Goal: Task Accomplishment & Management: Manage account settings

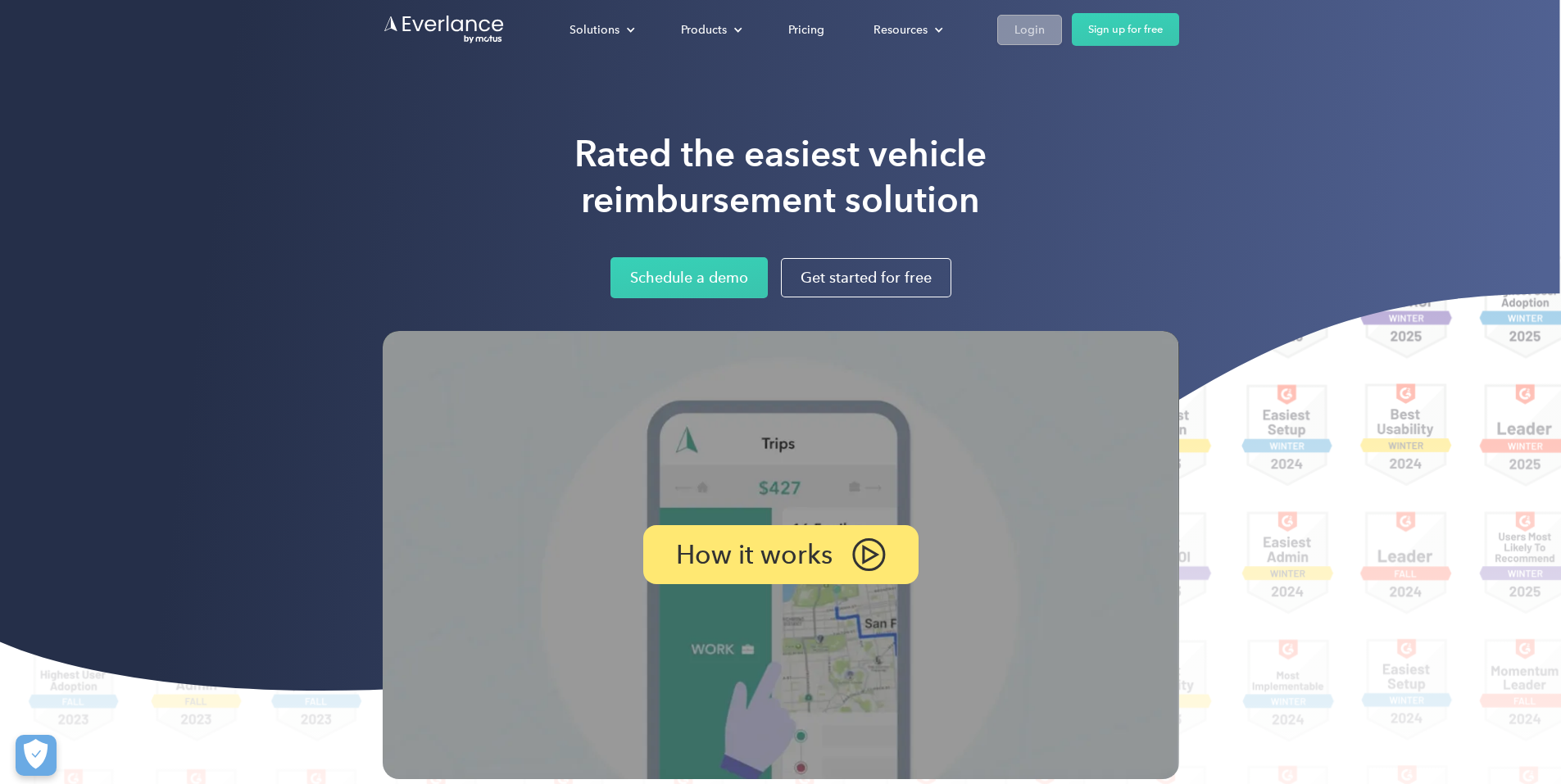
click at [1044, 30] on div "Login" at bounding box center [1029, 30] width 31 height 21
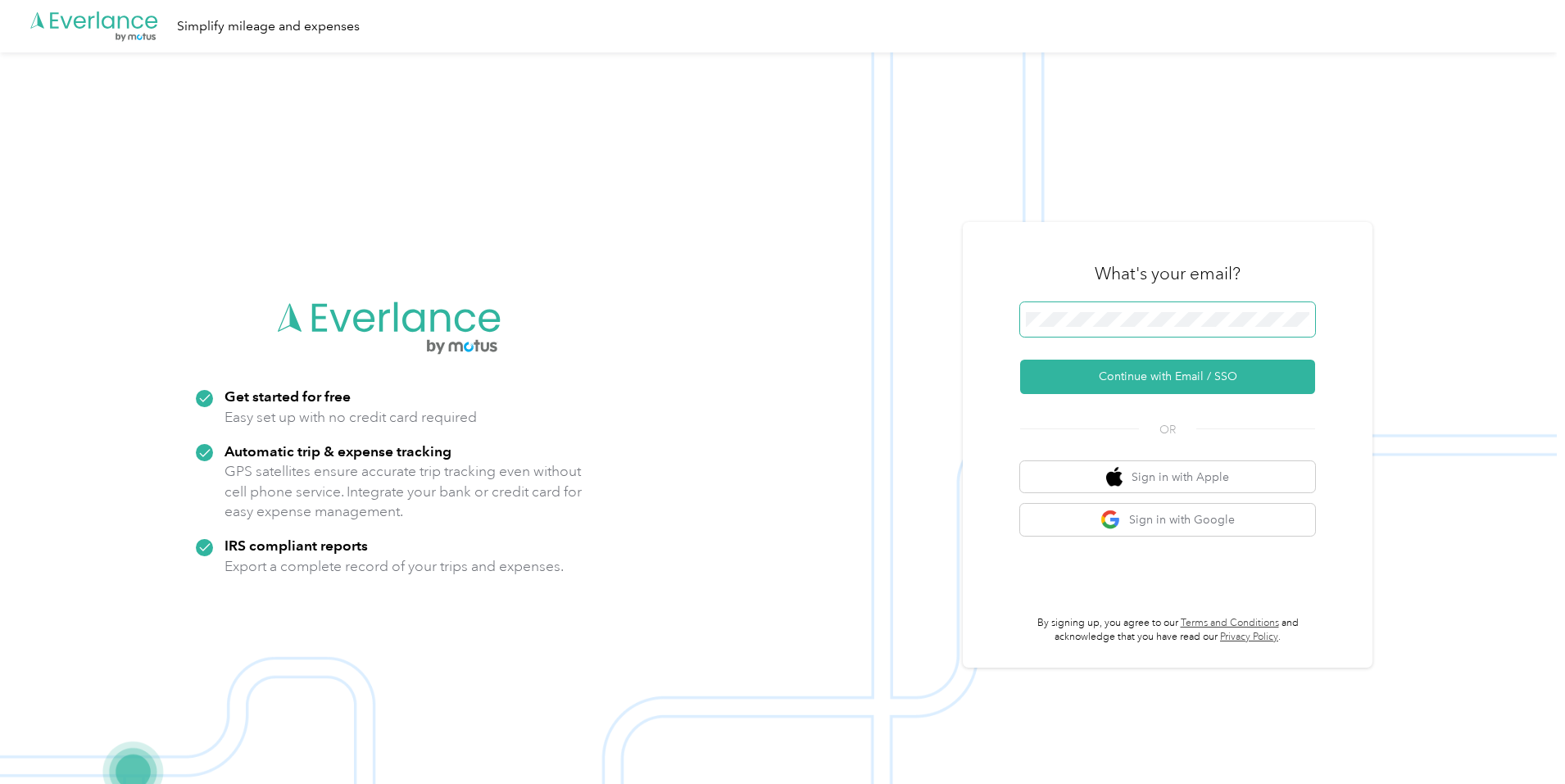
click at [1156, 309] on span at bounding box center [1167, 319] width 295 height 35
click at [1172, 372] on button "Continue with Email / SSO" at bounding box center [1167, 376] width 295 height 35
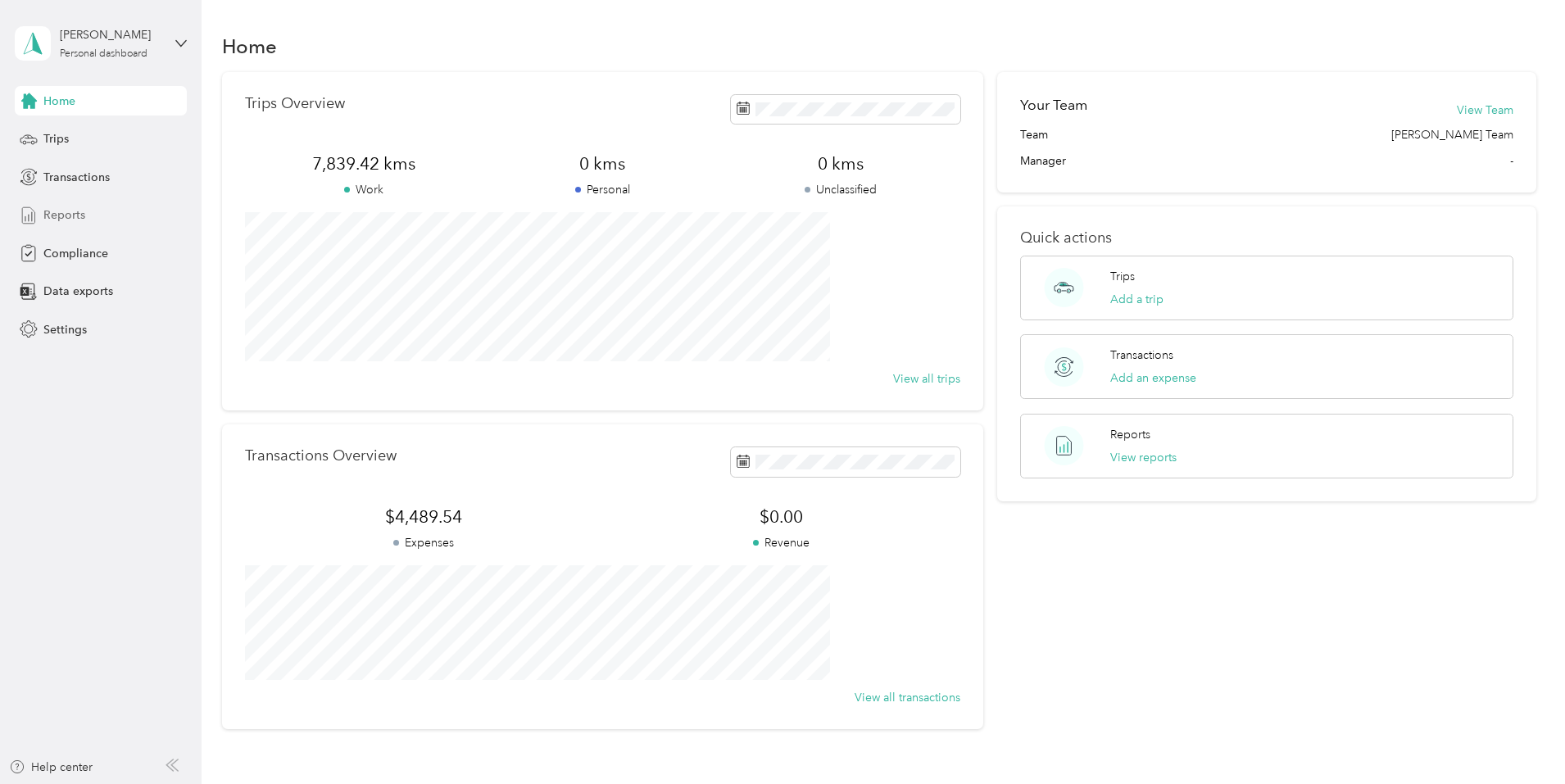
click at [74, 217] on span "Reports" at bounding box center [64, 214] width 41 height 17
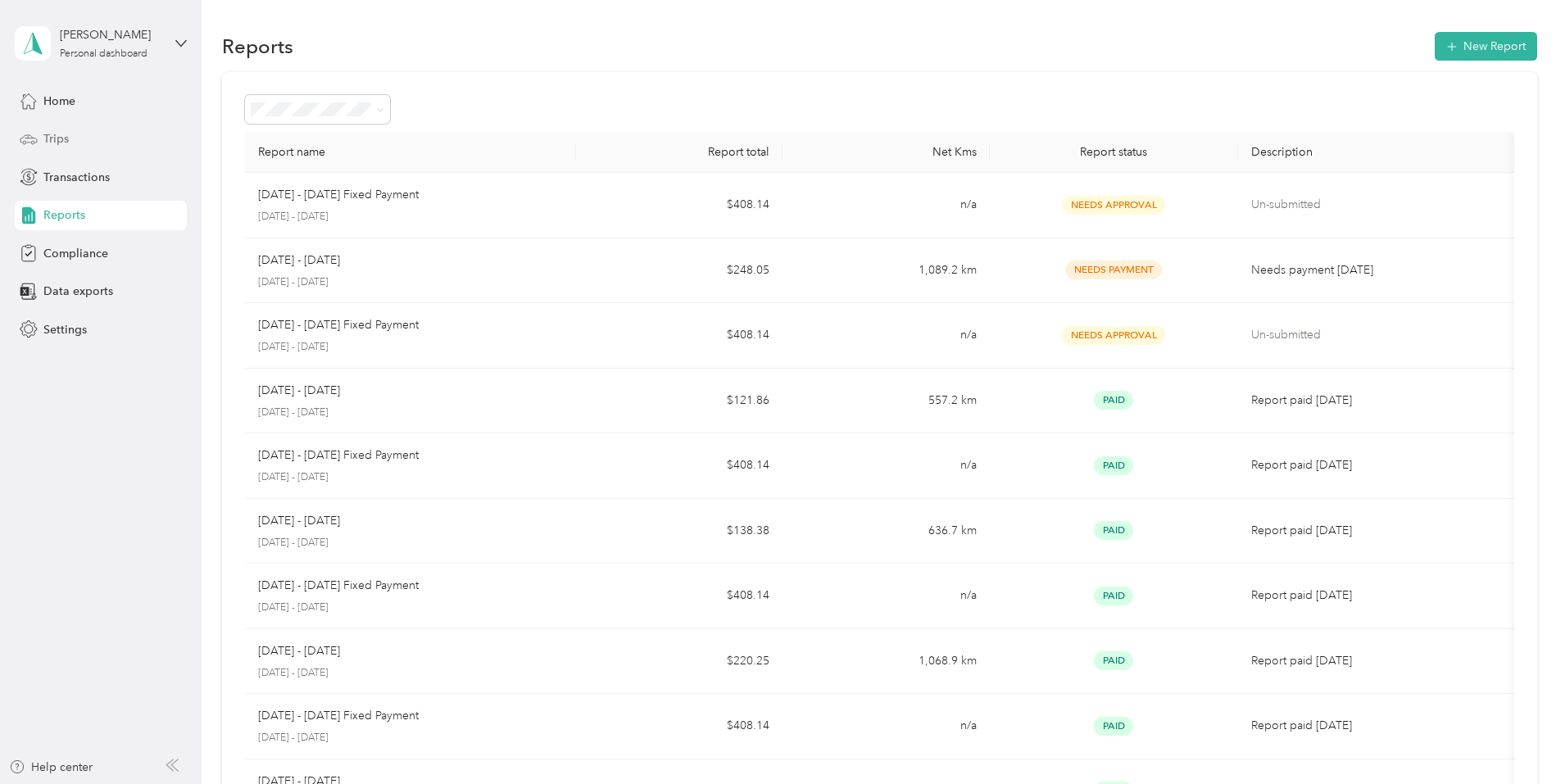
click at [49, 135] on span "Trips" at bounding box center [56, 138] width 26 height 17
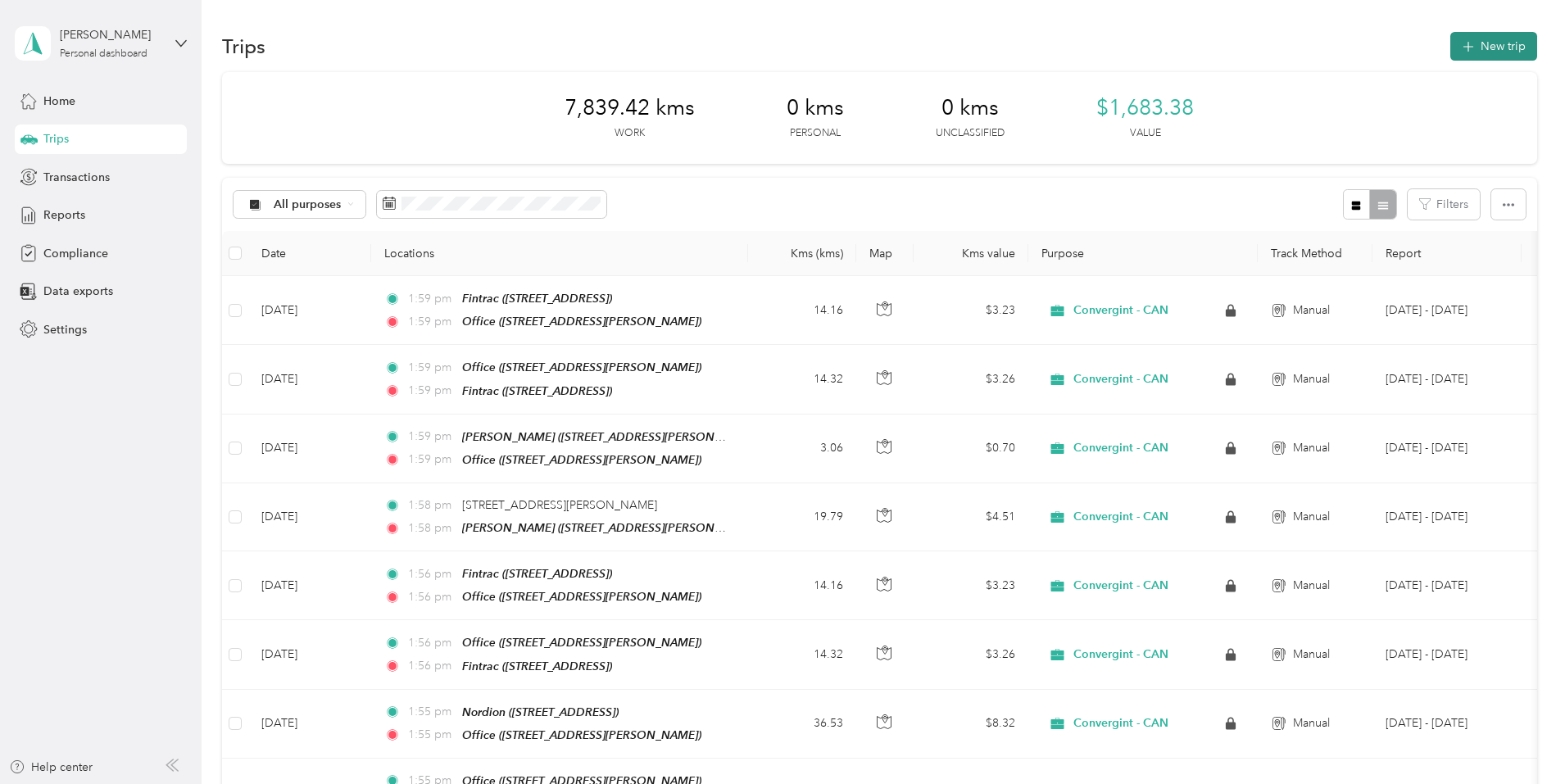
click at [1450, 42] on button "New trip" at bounding box center [1494, 45] width 87 height 29
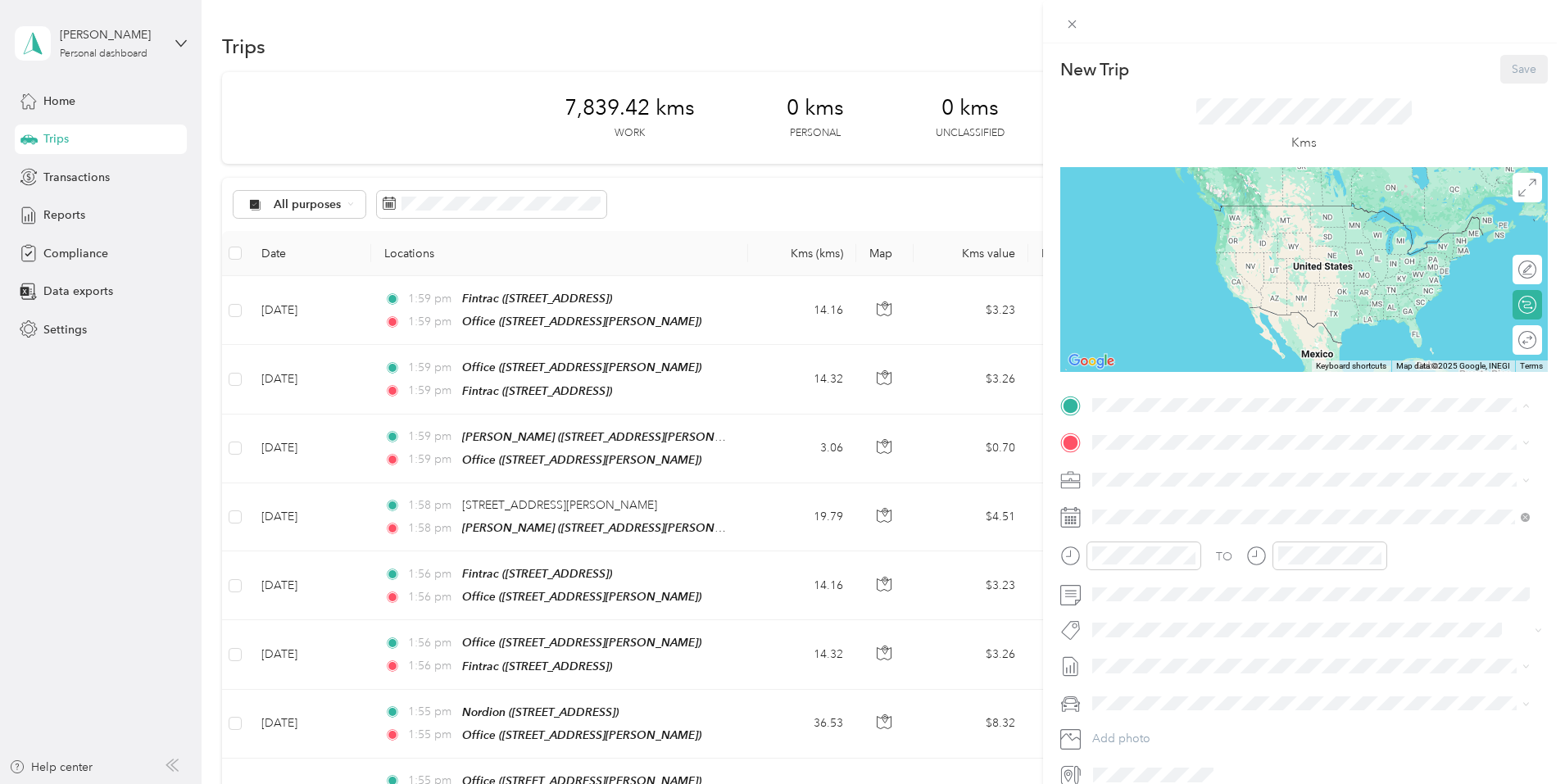
click at [1134, 533] on span "2170 Thurston Drive, Ottawa, K1G 5A7, Ottawa, Ontario, Canada" at bounding box center [1220, 540] width 195 height 14
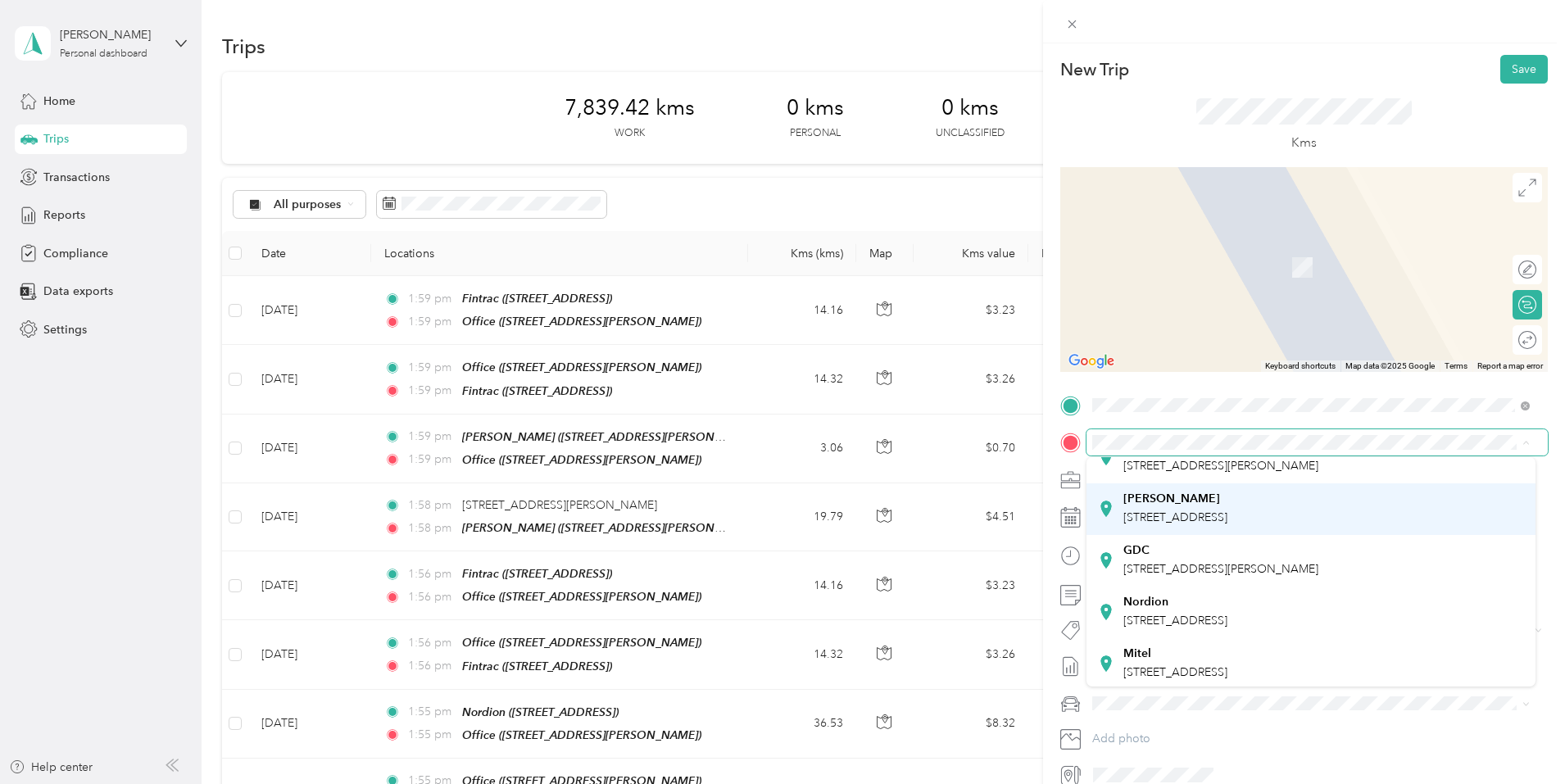
scroll to position [115, 0]
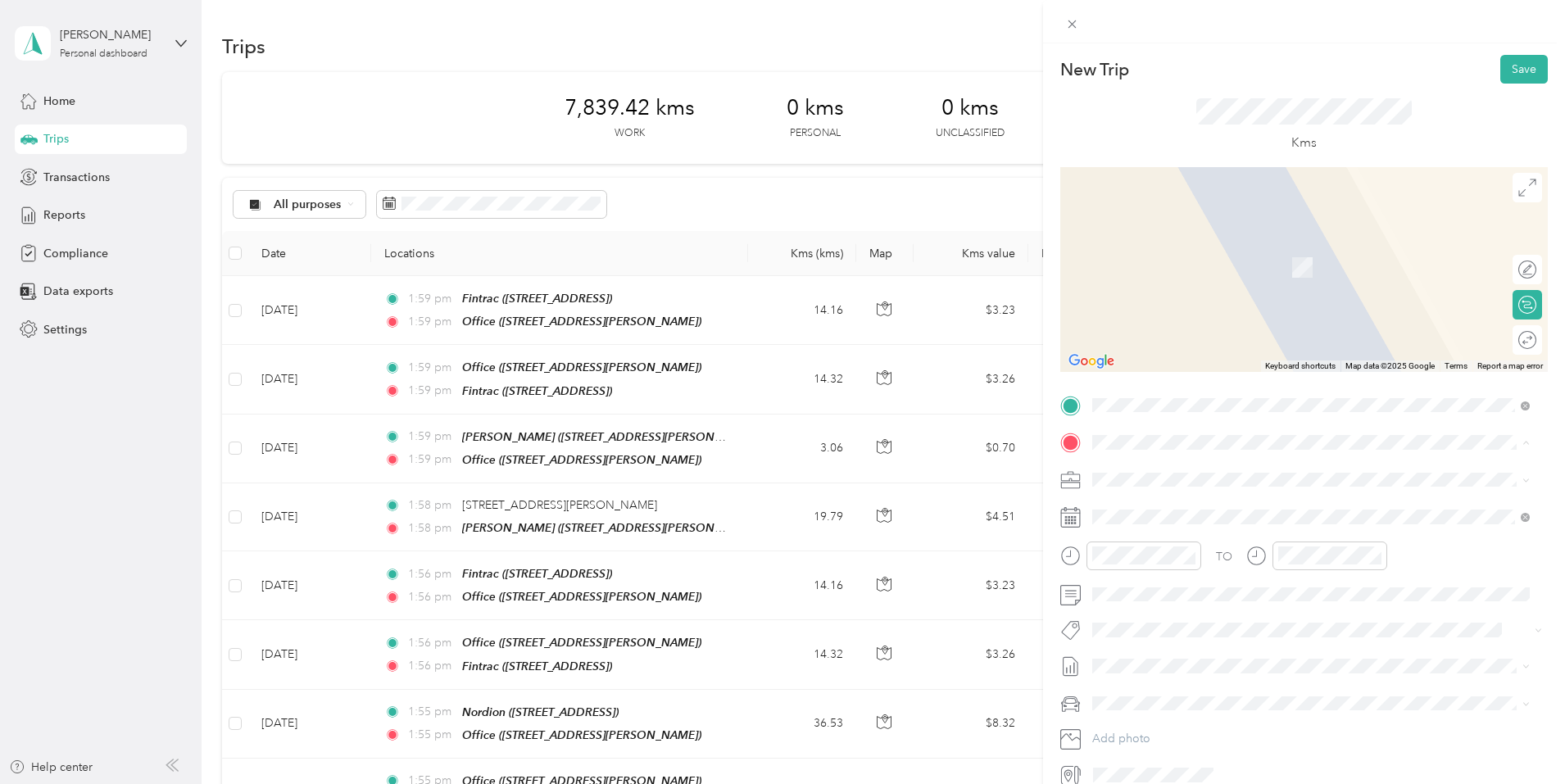
click at [1147, 605] on div "Nordion 447 March Road, Kanata, K2K 1X8, Kanata, Ontario, Canada" at bounding box center [1175, 608] width 104 height 35
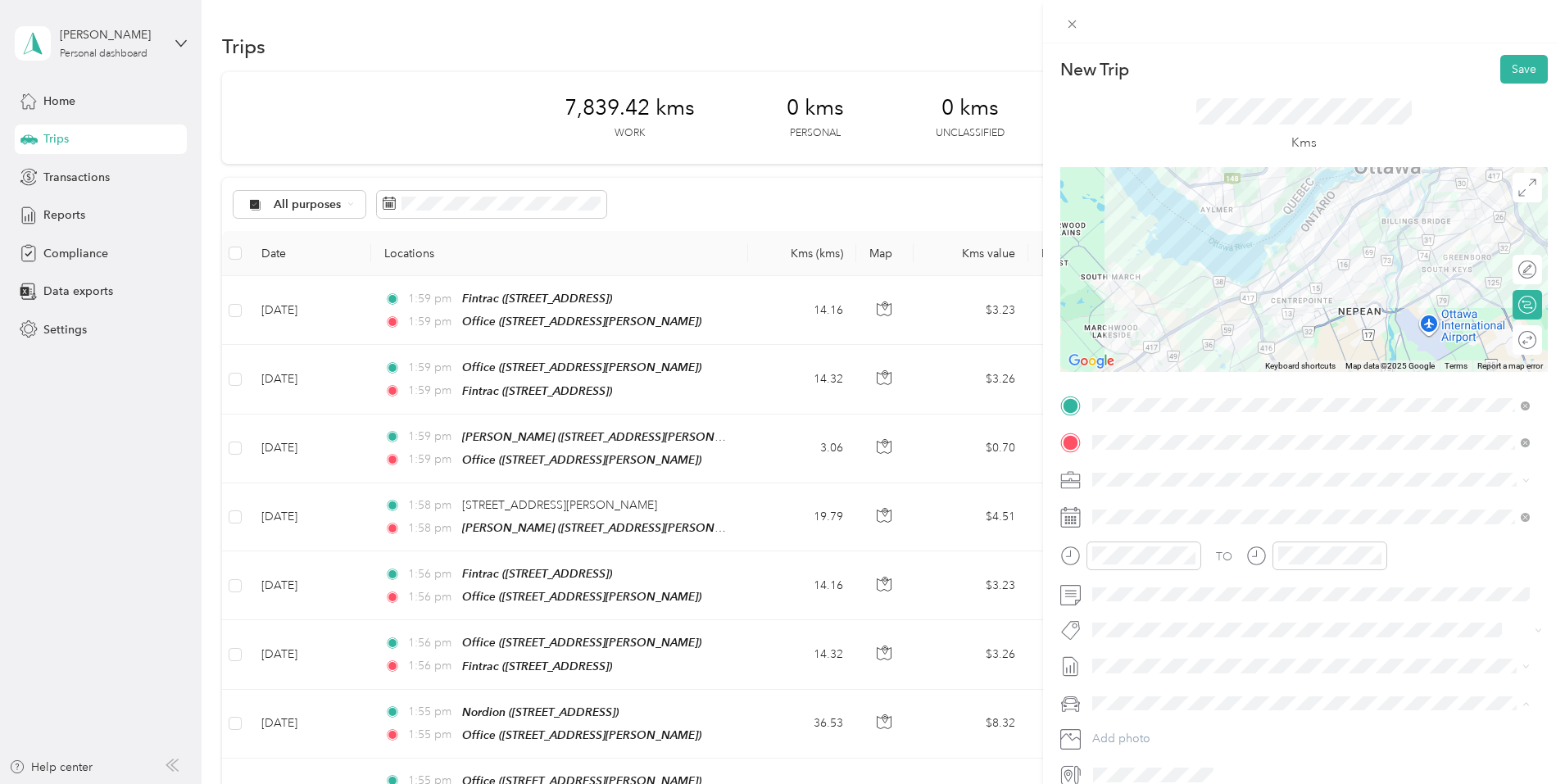
click at [1144, 727] on span "Mazda Mazda 3 GS" at bounding box center [1147, 732] width 99 height 14
click at [1509, 71] on button "Save" at bounding box center [1524, 69] width 47 height 29
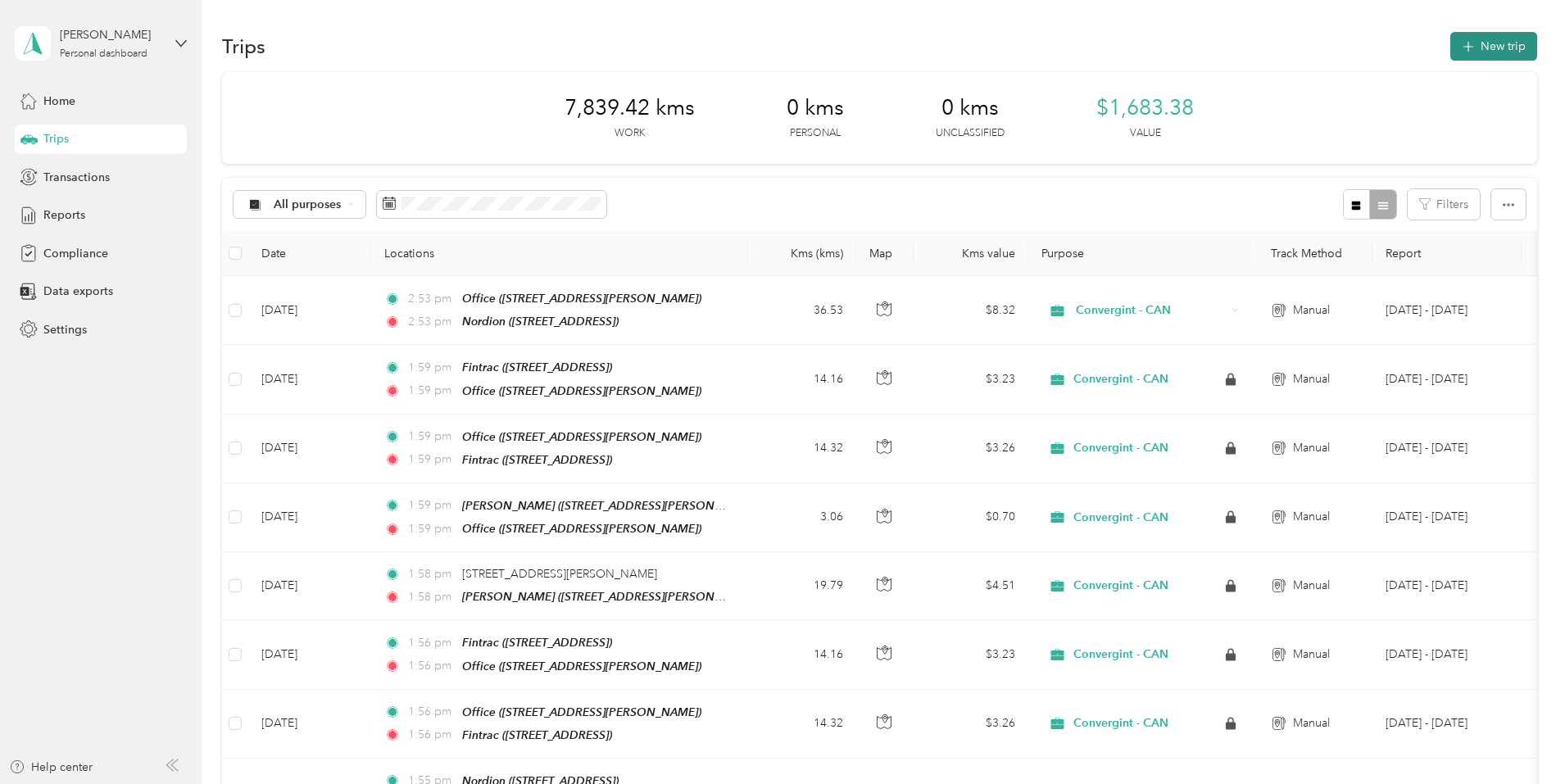
click at [1450, 50] on button "New trip" at bounding box center [1494, 45] width 87 height 29
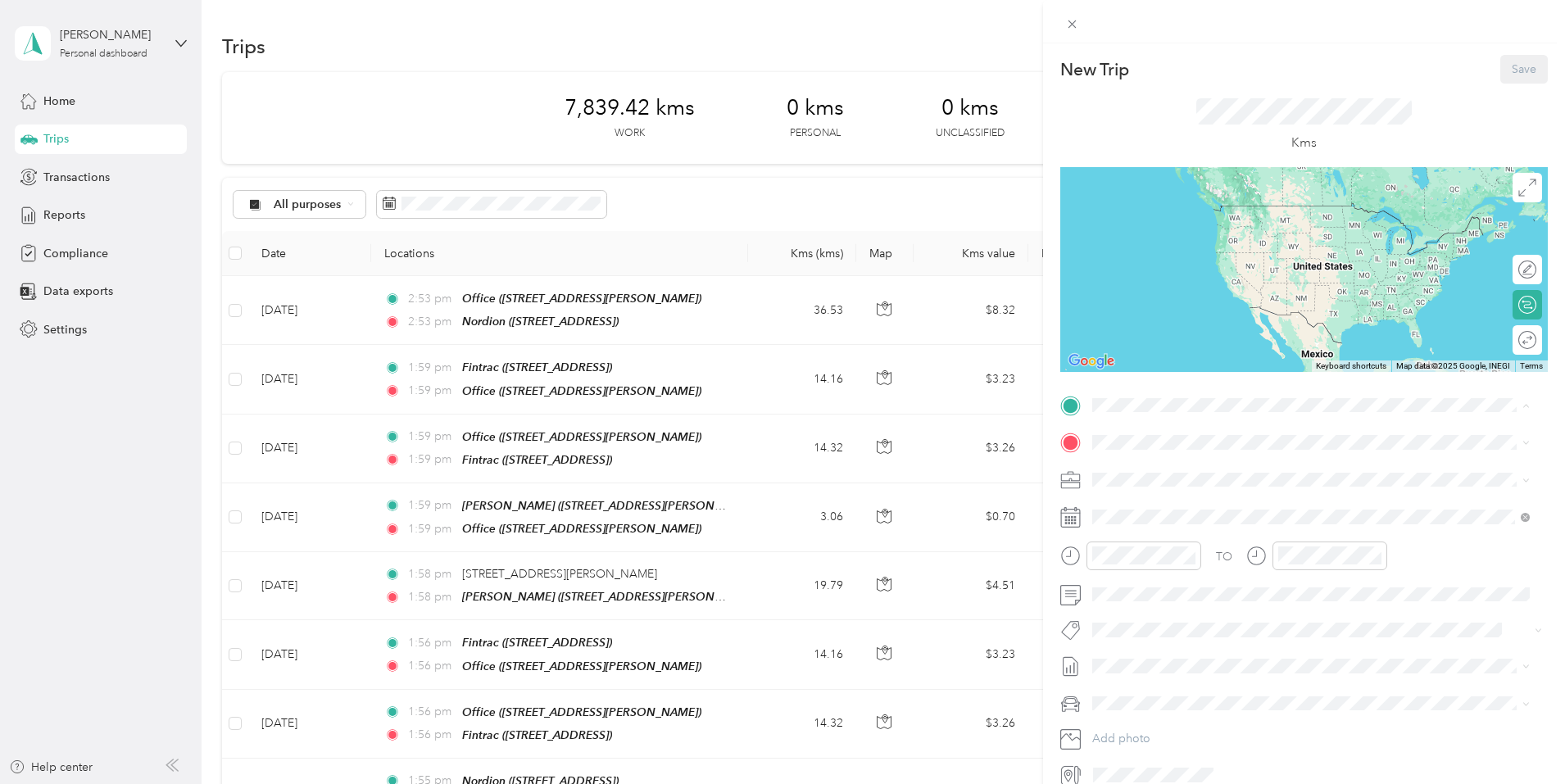
click at [1137, 578] on span "447 March Road, Kanata, K2K 1X8, Kanata, Ontario, Canada" at bounding box center [1175, 580] width 104 height 14
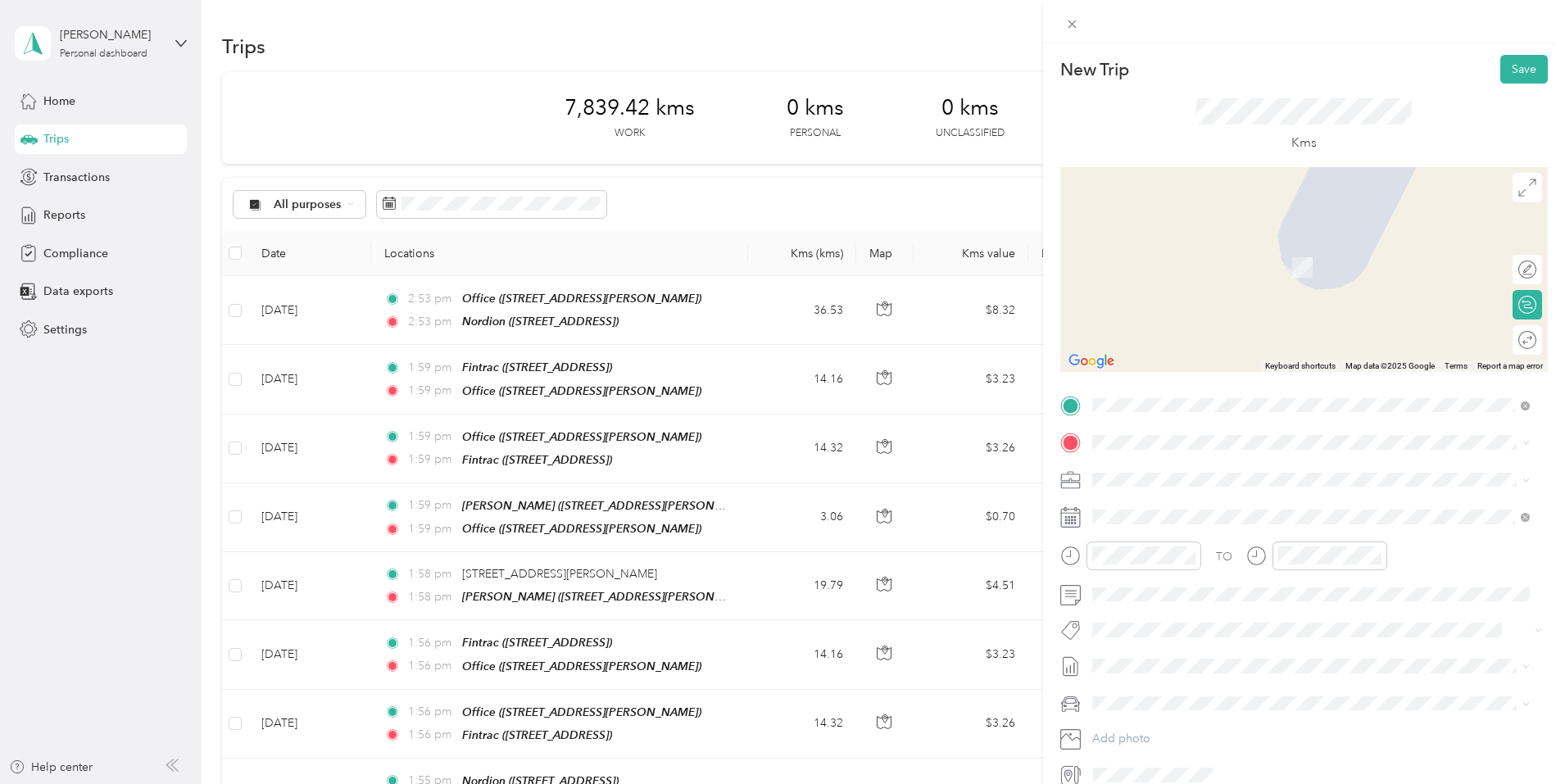
click at [1144, 552] on strong "Office" at bounding box center [1140, 555] width 34 height 15
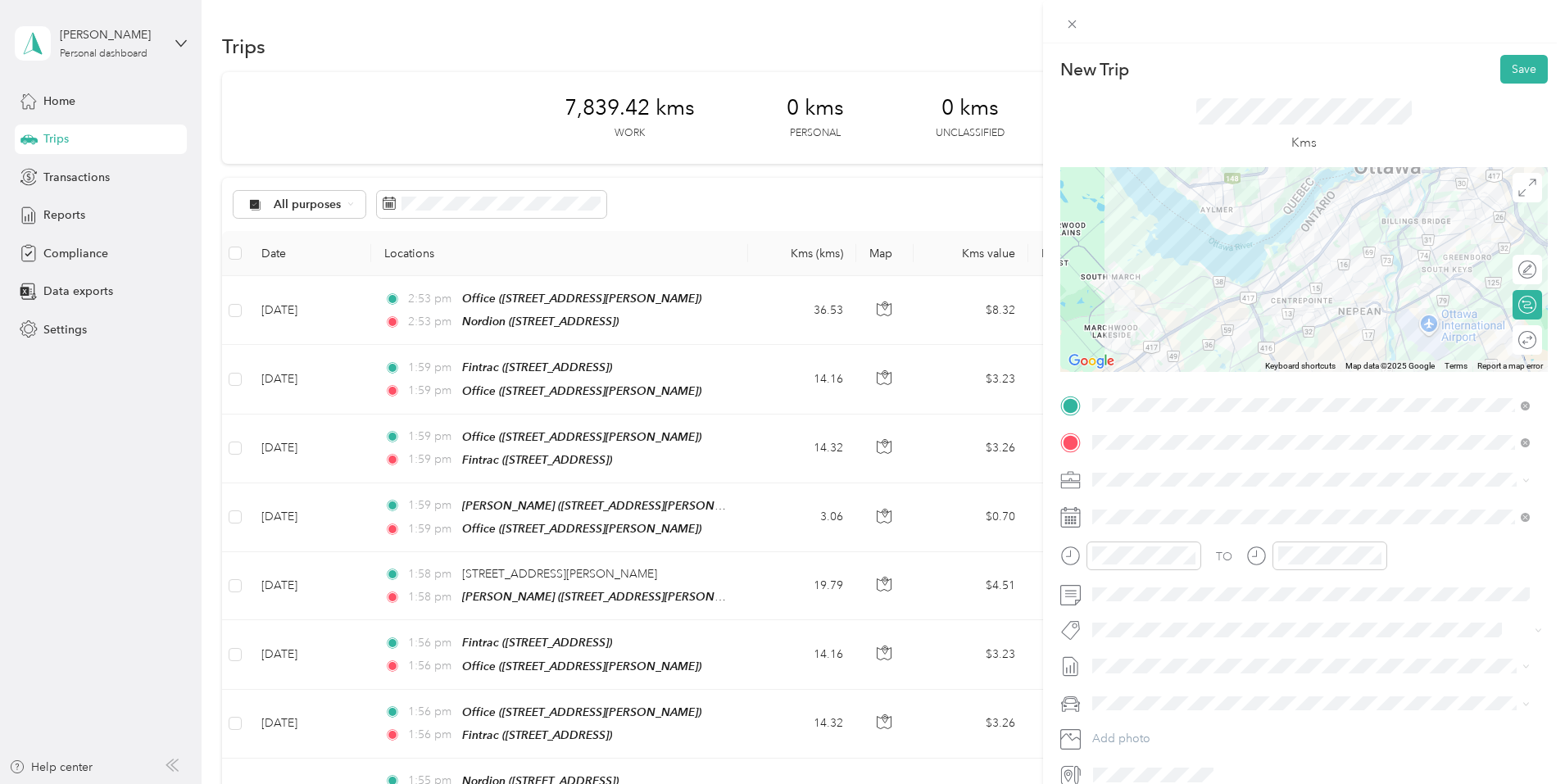
click at [1129, 731] on span "Mazda Mazda 3 GS" at bounding box center [1147, 729] width 99 height 14
click at [1518, 66] on button "Save" at bounding box center [1524, 69] width 47 height 29
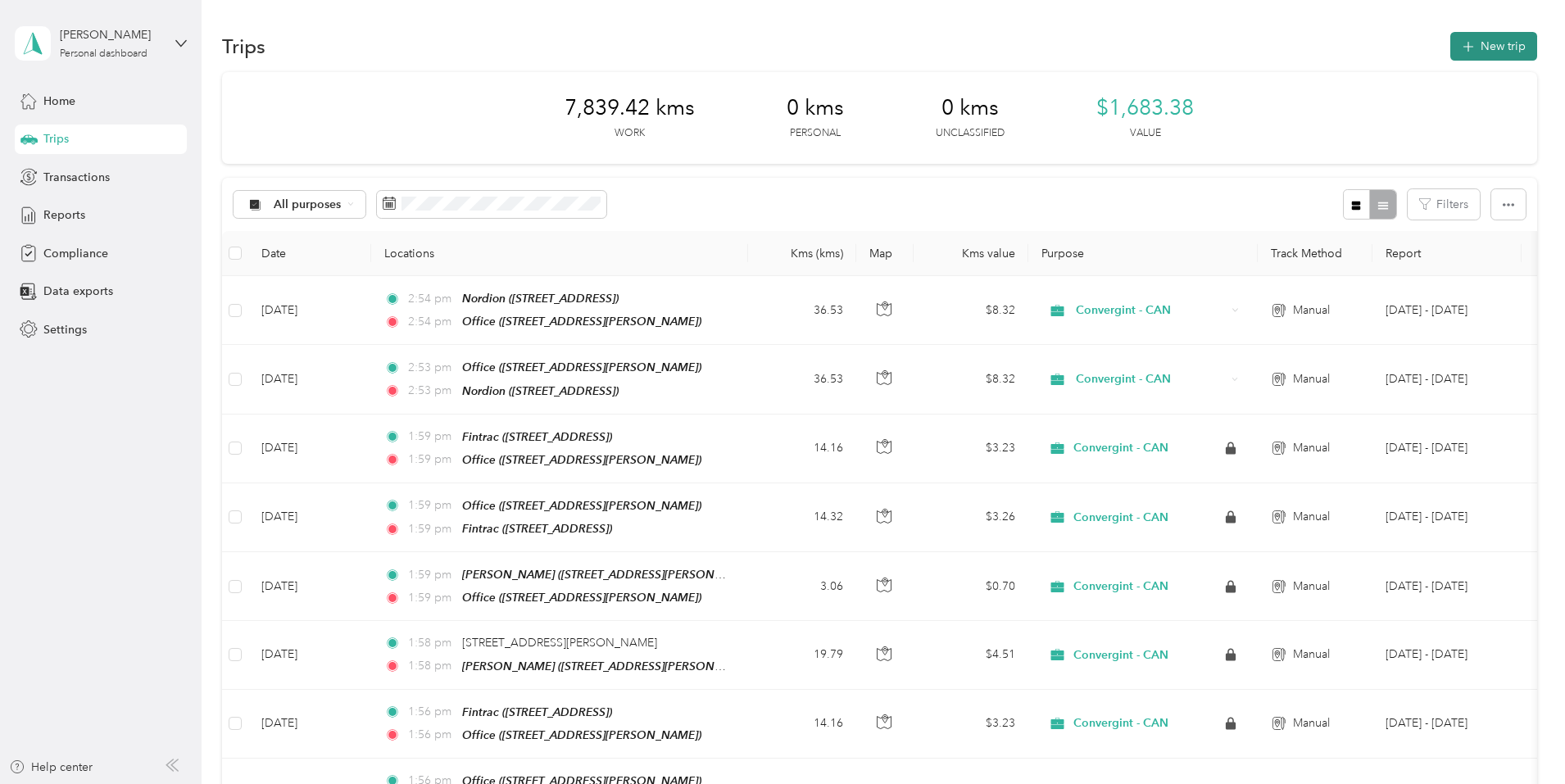
click at [1450, 50] on button "New trip" at bounding box center [1494, 45] width 87 height 29
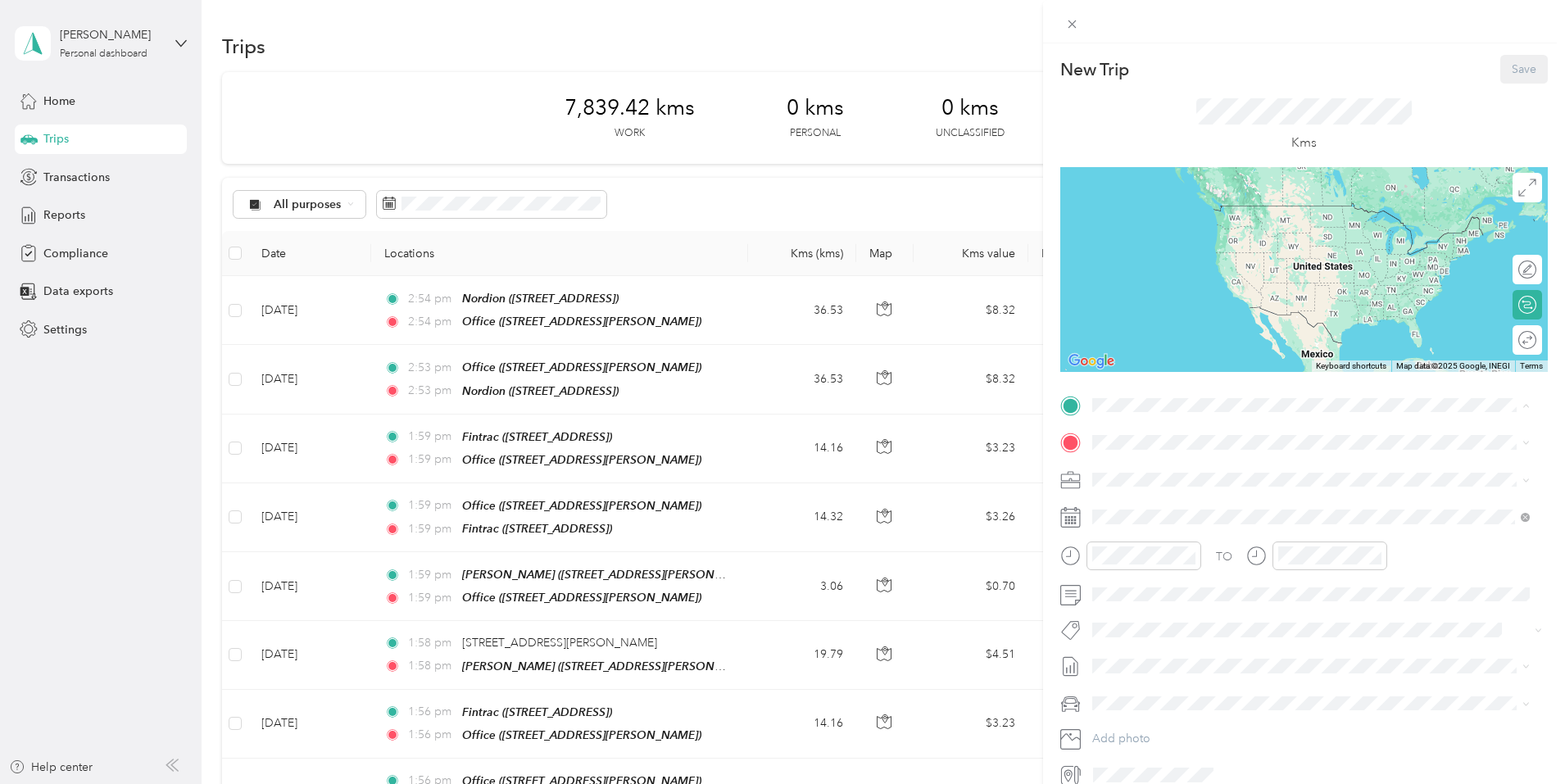
click at [1150, 515] on strong "Office" at bounding box center [1140, 521] width 34 height 15
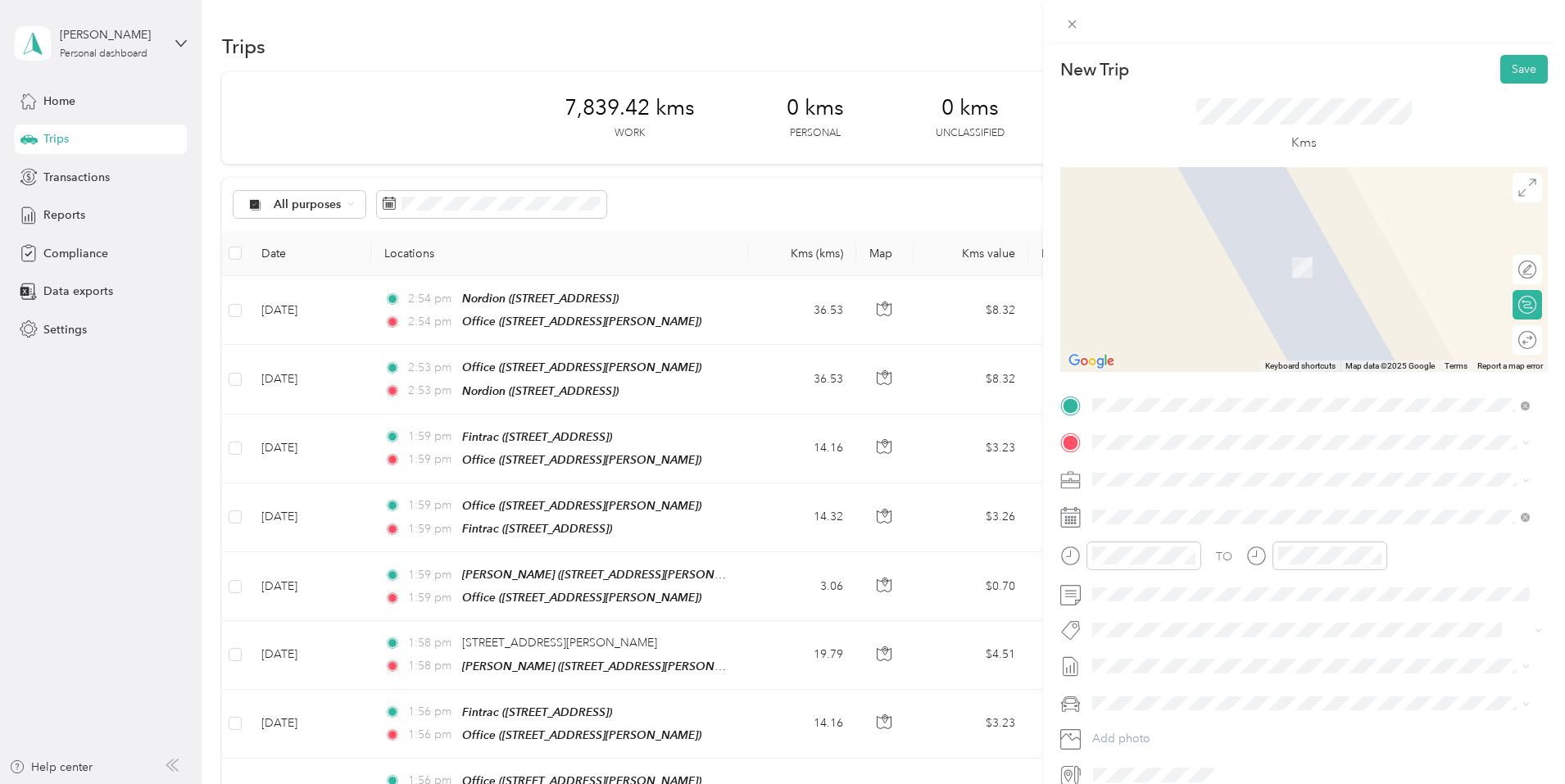
click at [1144, 505] on strong "Fintrac" at bounding box center [1141, 503] width 37 height 15
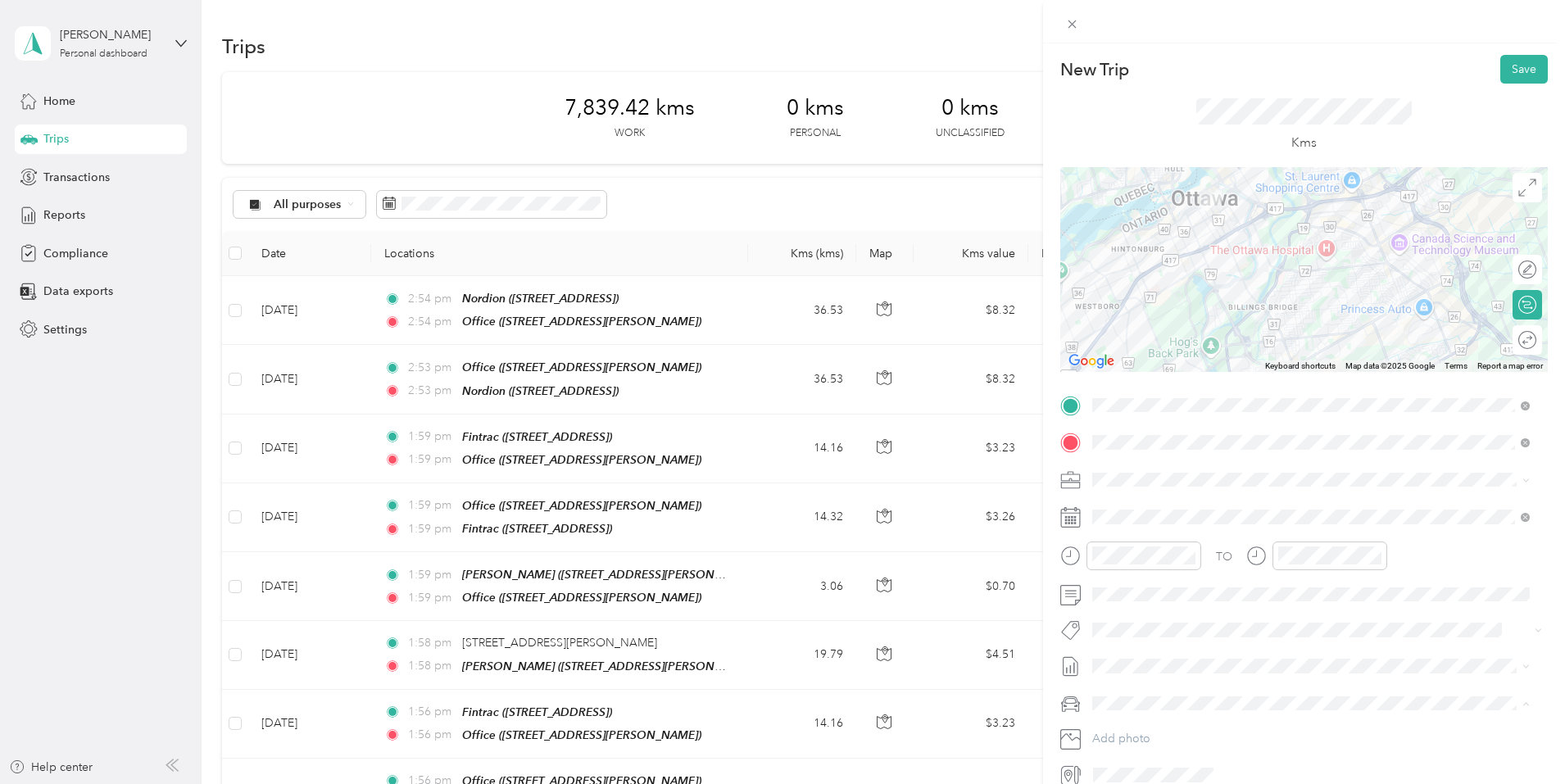
click at [1135, 728] on span "Mazda Mazda 3 GS" at bounding box center [1147, 732] width 99 height 14
click at [1515, 65] on button "Save" at bounding box center [1524, 69] width 47 height 29
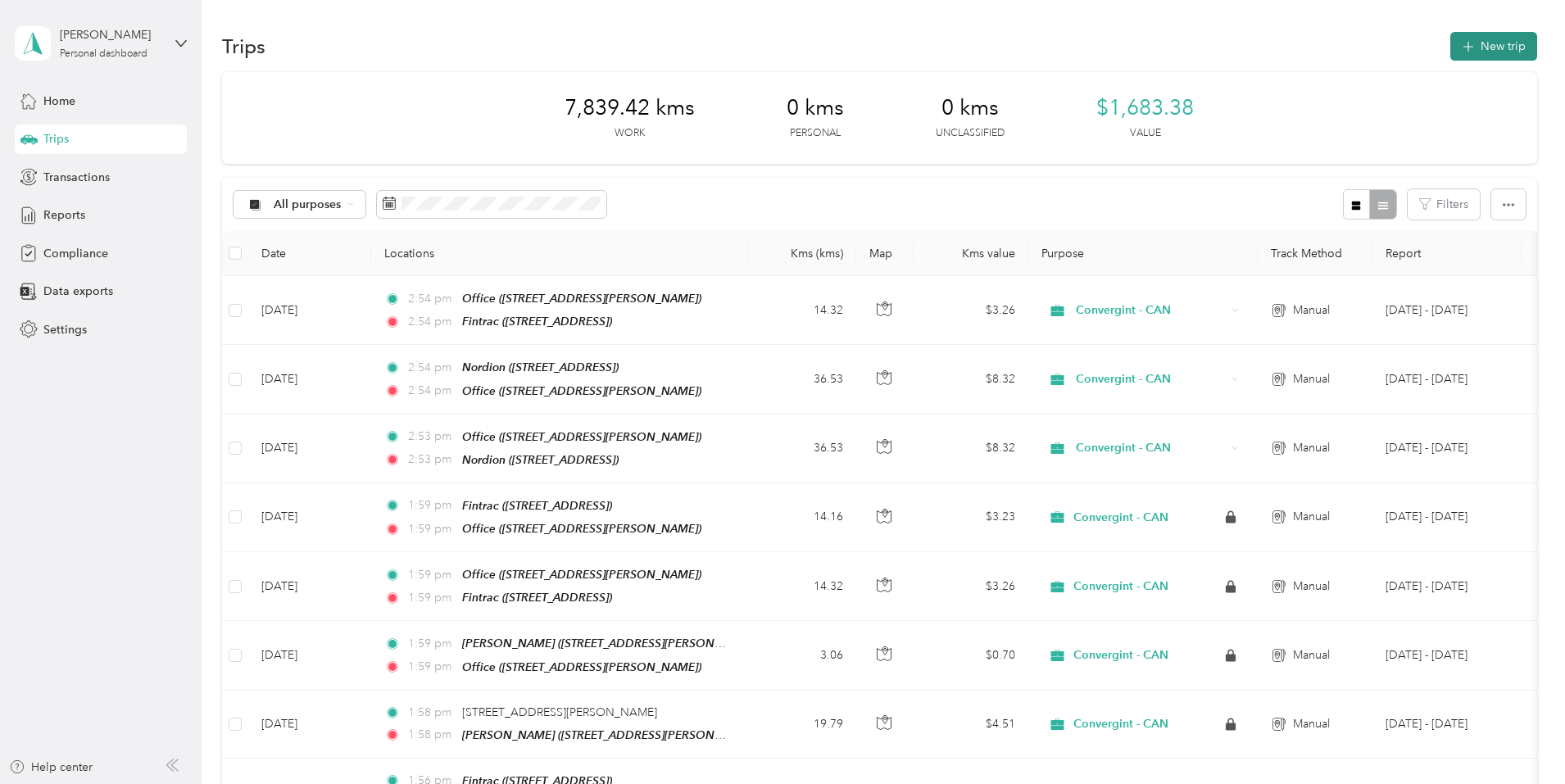
click at [1450, 42] on button "New trip" at bounding box center [1494, 45] width 87 height 29
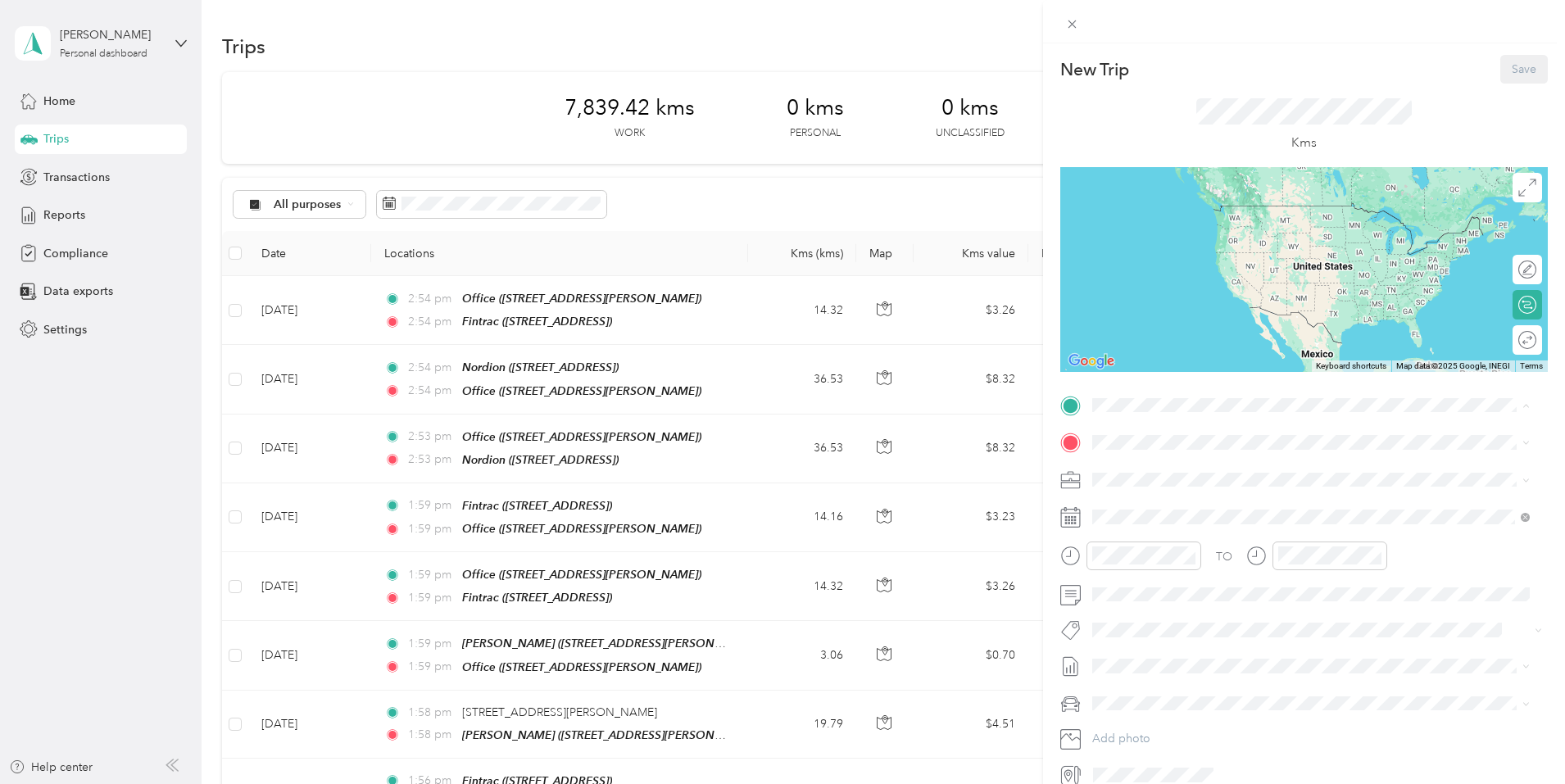
click at [1149, 473] on strong "Fintrac" at bounding box center [1141, 469] width 37 height 15
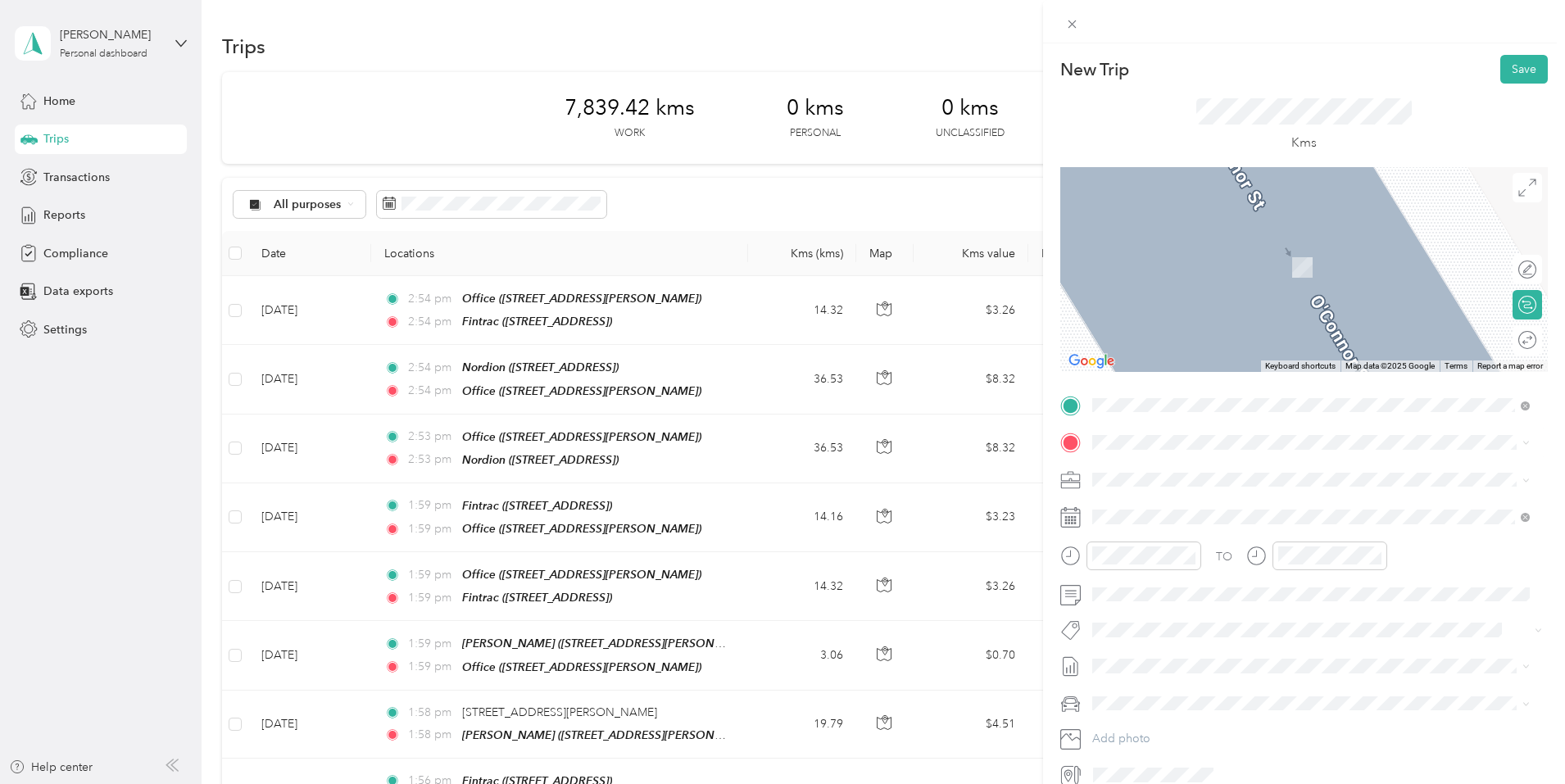
click at [1139, 556] on strong "Office" at bounding box center [1140, 558] width 34 height 15
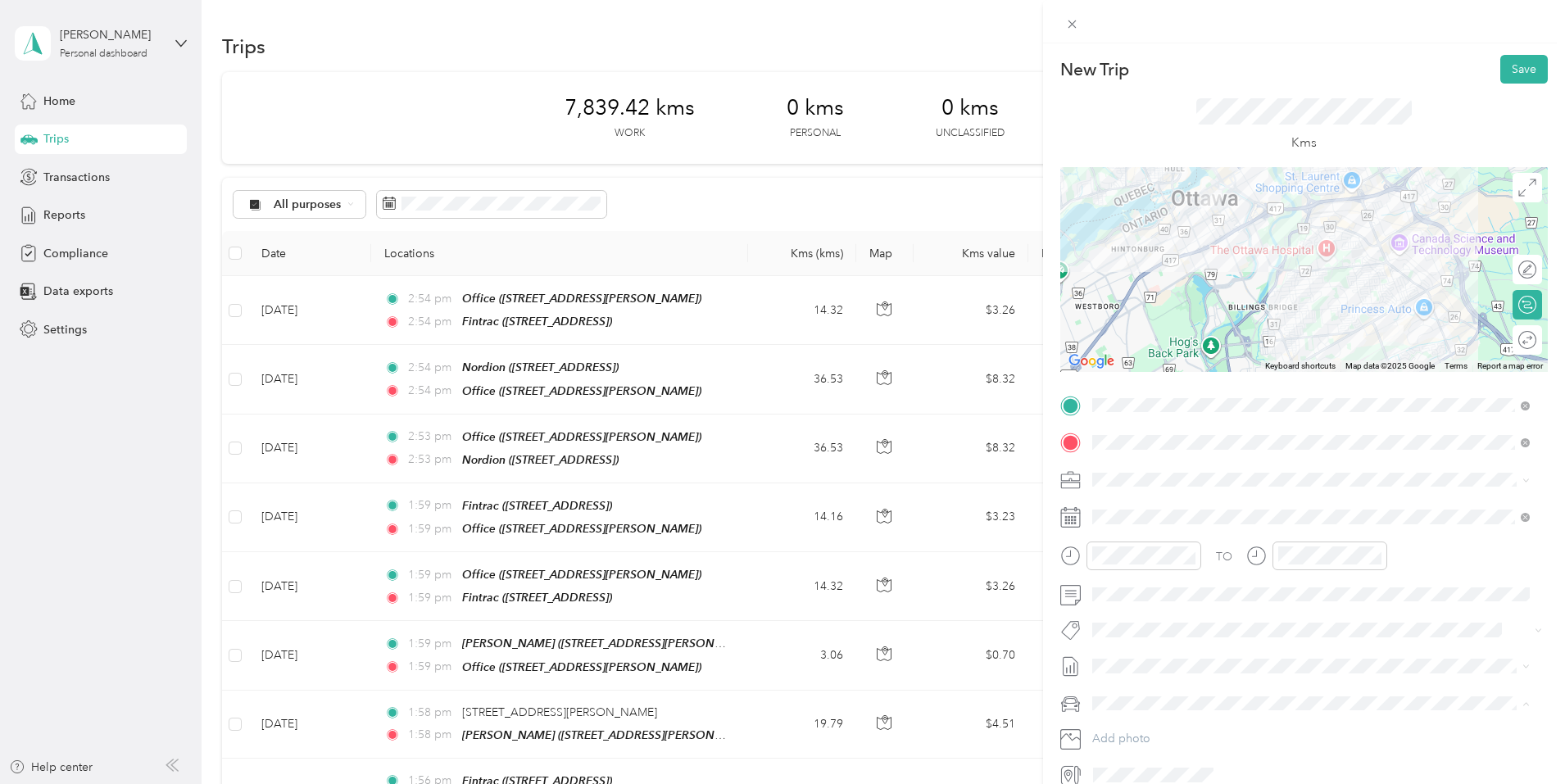
click at [1143, 729] on span "Mazda Mazda 3 GS" at bounding box center [1147, 732] width 99 height 14
click at [1509, 68] on button "Save" at bounding box center [1524, 69] width 47 height 29
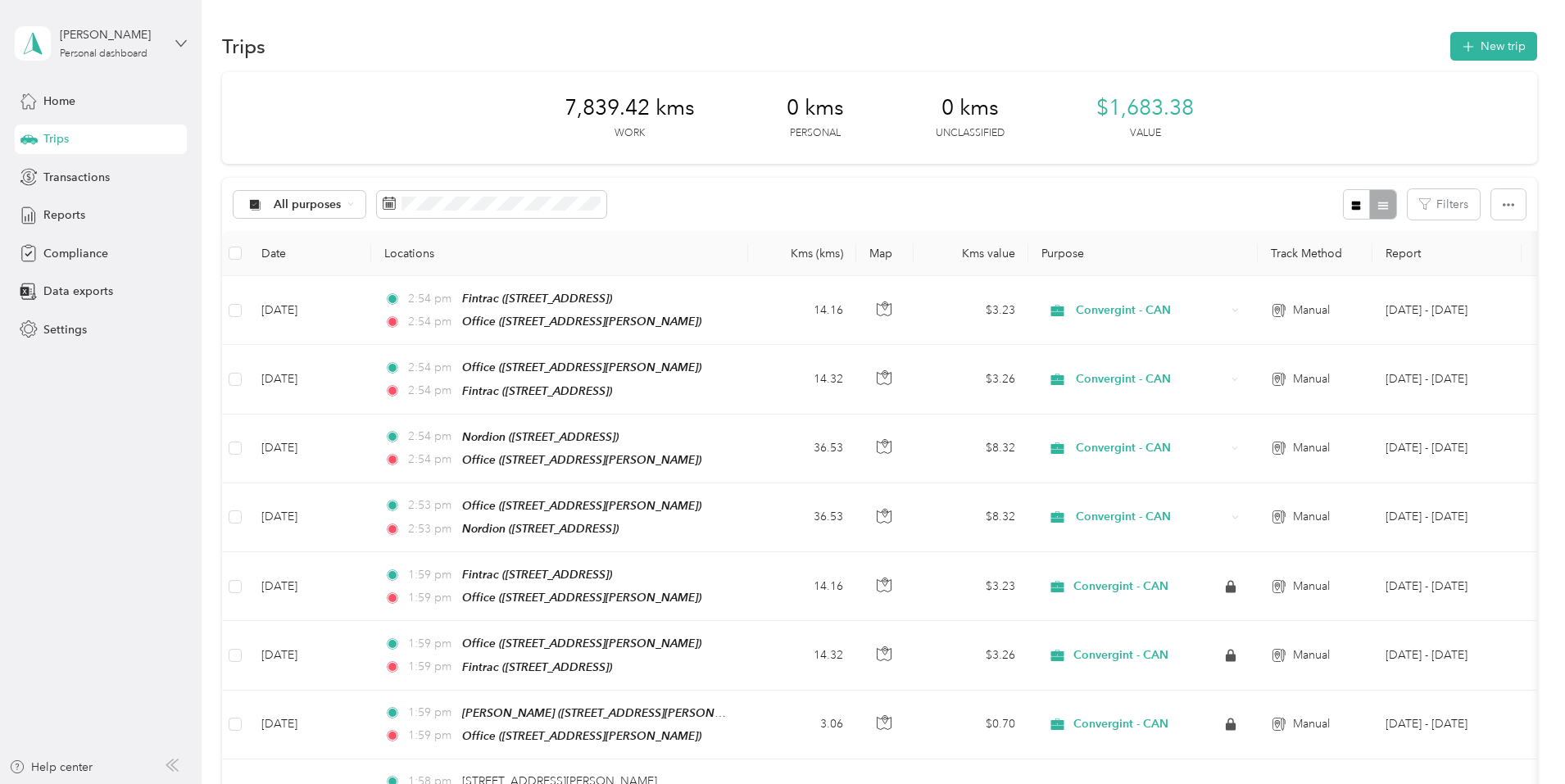
click at [185, 46] on icon at bounding box center [181, 43] width 12 height 12
click at [85, 130] on div "Log out" at bounding box center [61, 129] width 63 height 17
